Goal: Task Accomplishment & Management: Manage account settings

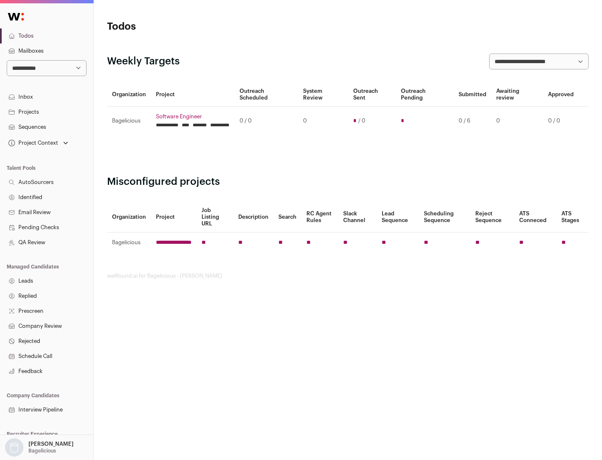
click at [46, 112] on link "Projects" at bounding box center [46, 112] width 93 height 15
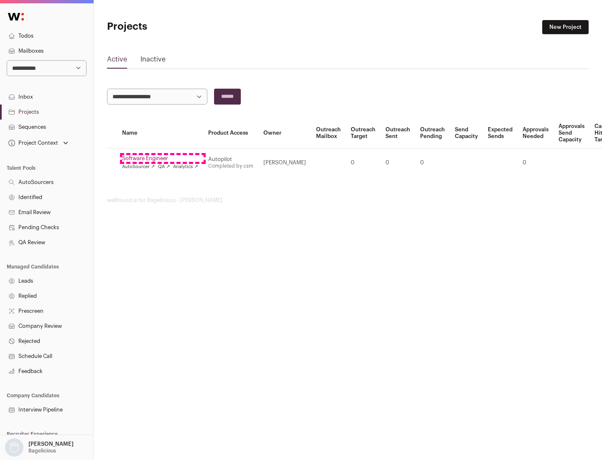
click at [163, 158] on link "Software Engineer" at bounding box center [160, 158] width 76 height 7
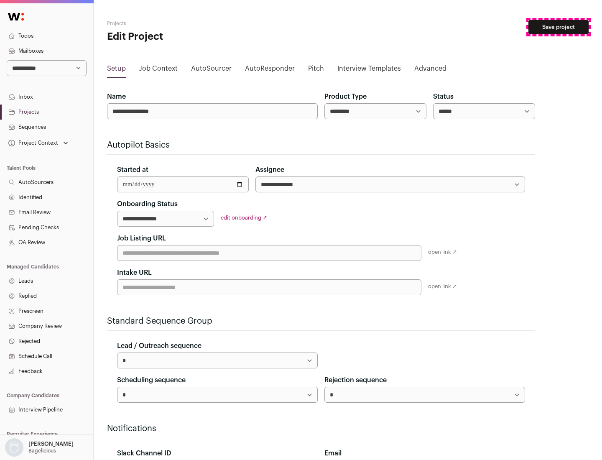
click at [559, 27] on button "Save project" at bounding box center [558, 27] width 60 height 14
